Goal: Transaction & Acquisition: Purchase product/service

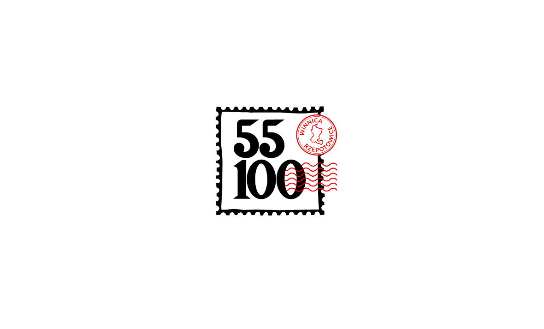
click at [303, 194] on icon at bounding box center [272, 163] width 148 height 148
click at [314, 189] on image at bounding box center [336, 177] width 104 height 30
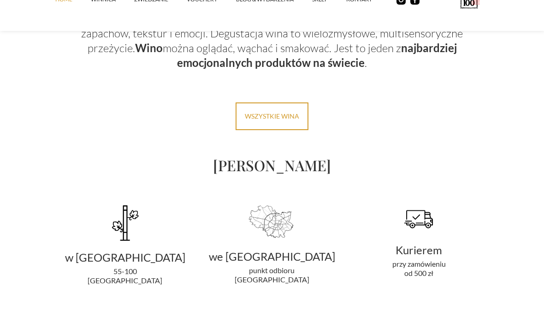
scroll to position [1704, 0]
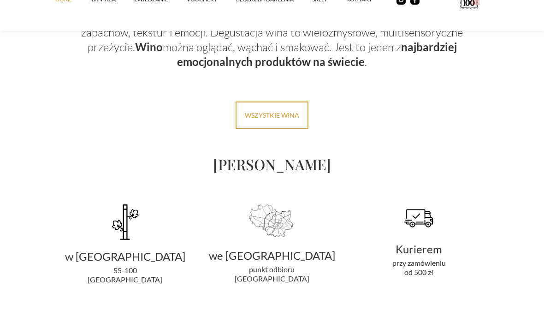
click at [304, 157] on div "[PERSON_NAME]" at bounding box center [271, 164] width 433 height 15
click at [292, 107] on link "Wszystkie wina" at bounding box center [272, 115] width 73 height 28
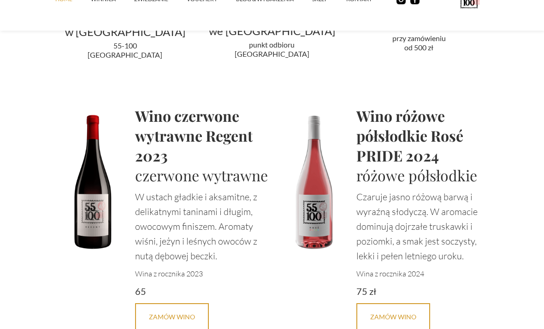
scroll to position [1929, 0]
click at [228, 328] on div "WIECEJ O WINIE Wino czerwone wytrawne Regent 2023 czerwone wytrawne W ustach gł…" at bounding box center [161, 239] width 221 height 269
click at [187, 302] on link "Zamów Wino" at bounding box center [172, 316] width 74 height 28
